Goal: Find specific page/section: Find specific page/section

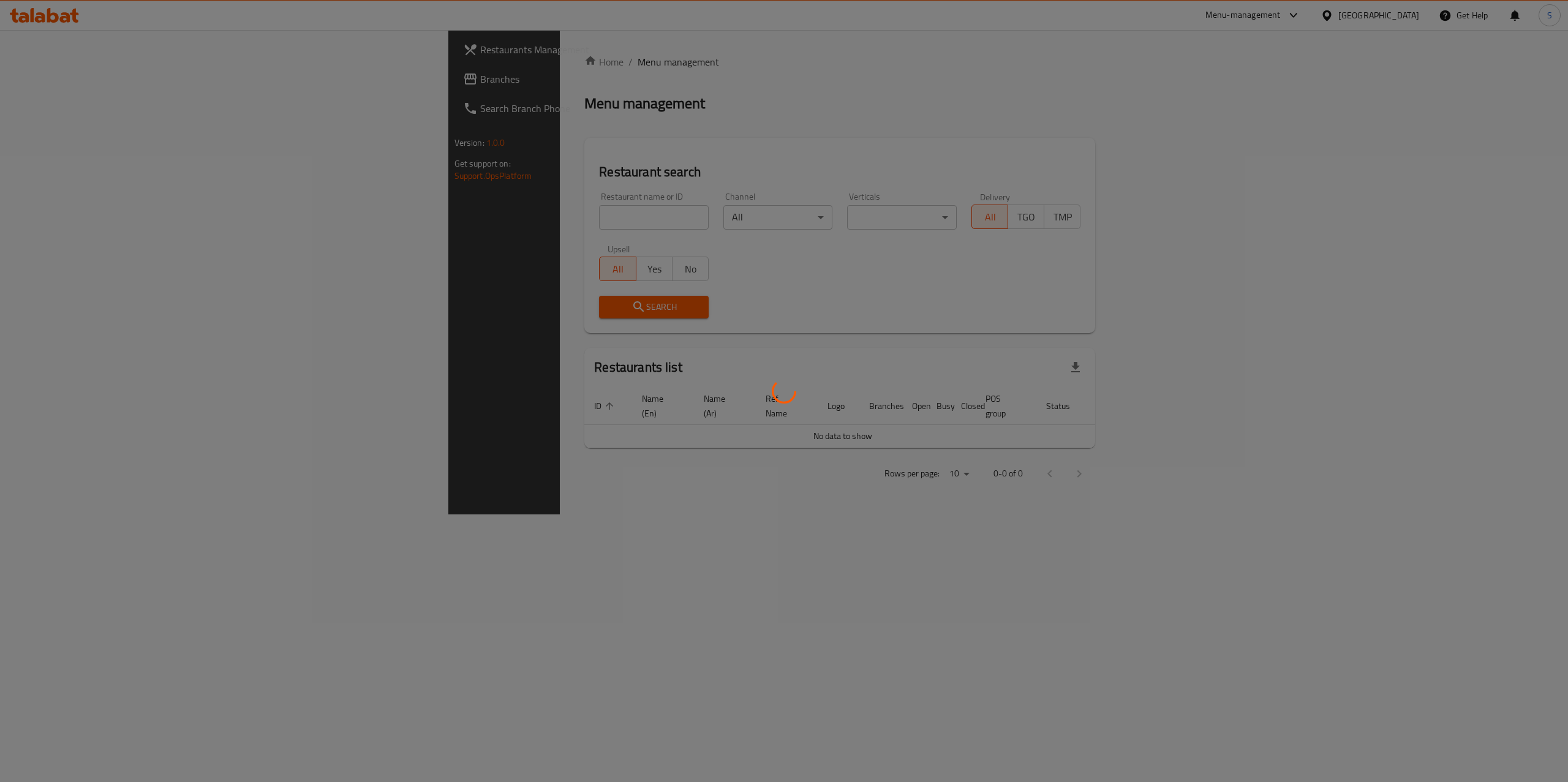
click at [394, 233] on div at bounding box center [784, 391] width 1568 height 782
click at [386, 224] on div at bounding box center [784, 391] width 1568 height 782
click at [355, 220] on div at bounding box center [784, 391] width 1568 height 782
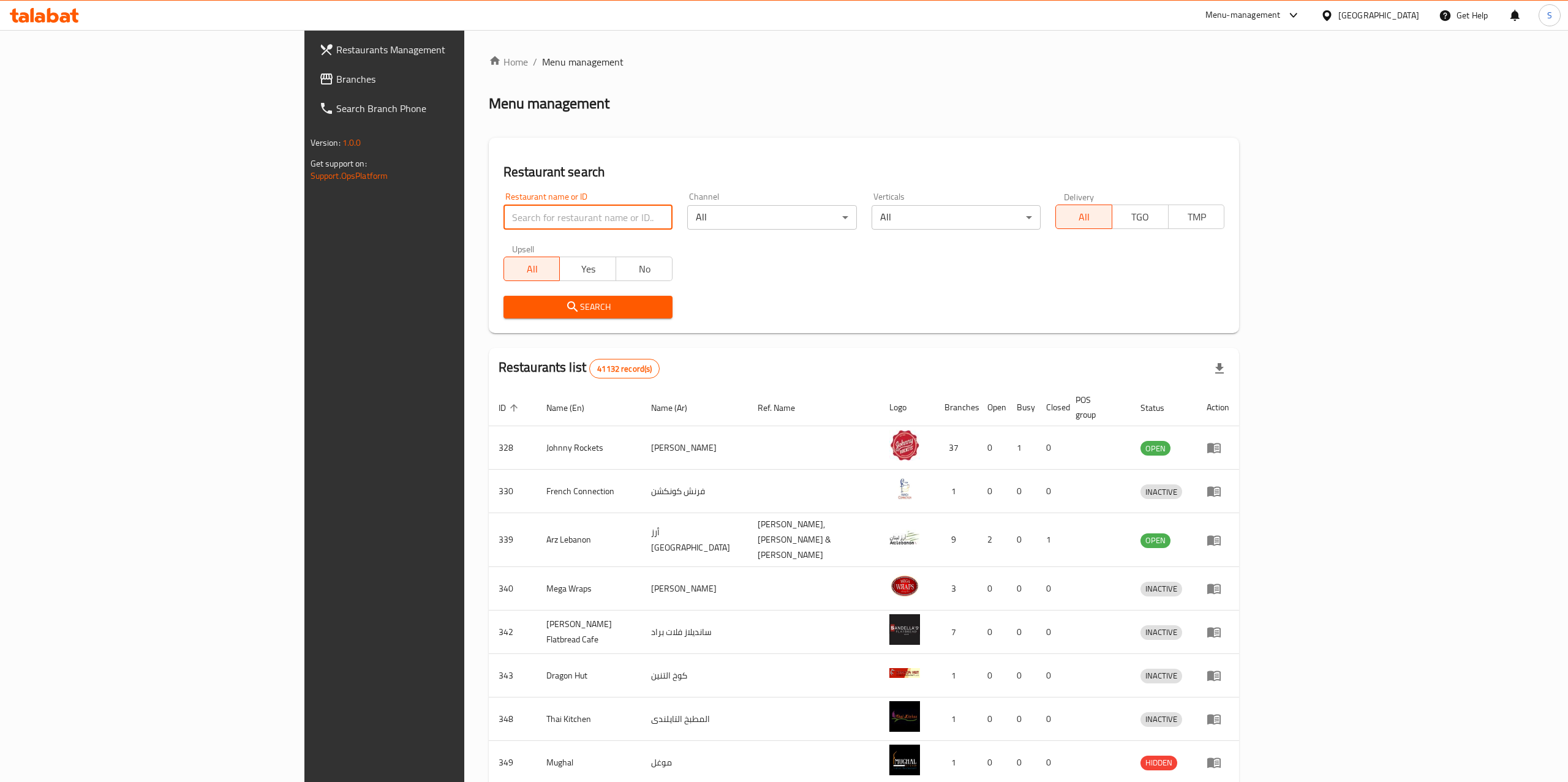
click at [504, 219] on input "search" at bounding box center [588, 217] width 169 height 24
paste input "651007"
type input "651007"
click button "Search" at bounding box center [588, 308] width 169 height 23
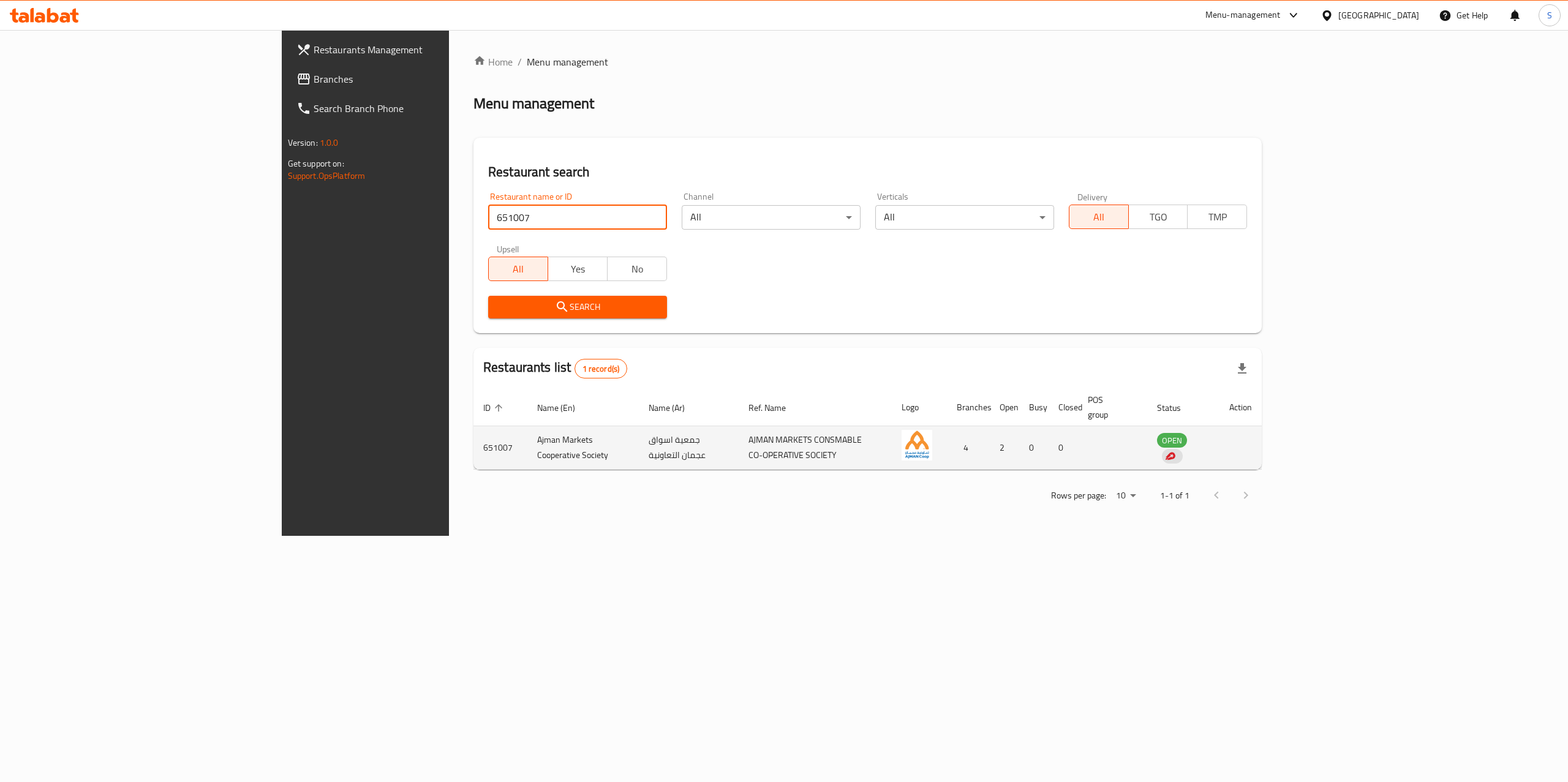
click at [474, 440] on td "651007" at bounding box center [500, 448] width 54 height 44
click at [527, 431] on td "Ajman Markets Cooperative Society" at bounding box center [583, 448] width 112 height 44
click at [1262, 428] on td "enhanced table" at bounding box center [1240, 448] width 42 height 44
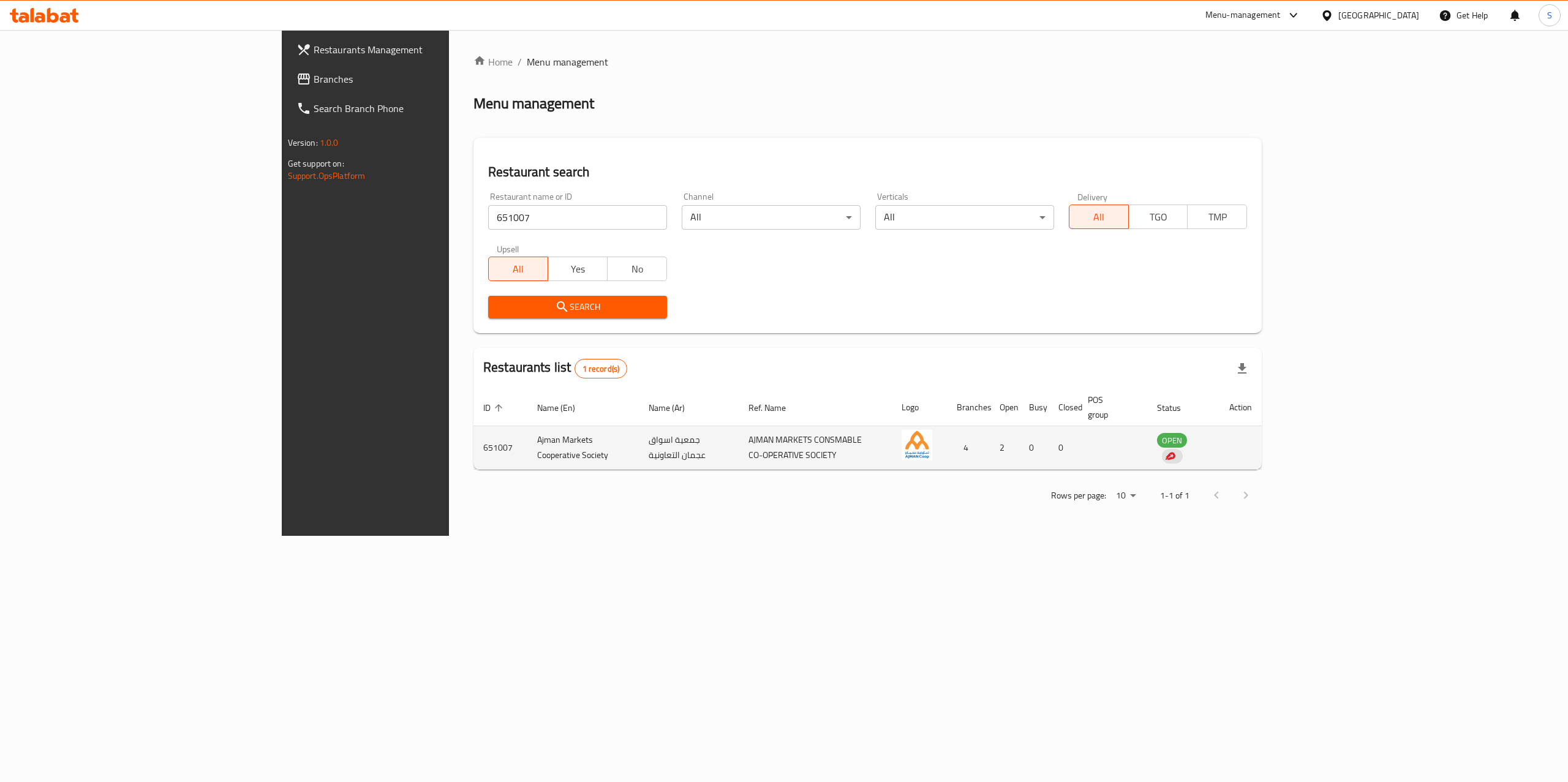
click at [990, 441] on td "4" at bounding box center [969, 448] width 43 height 44
click at [1262, 431] on td "enhanced table" at bounding box center [1240, 448] width 42 height 44
click at [474, 440] on td "651007" at bounding box center [500, 448] width 54 height 44
click at [474, 59] on link "Home" at bounding box center [493, 61] width 39 height 15
